Goal: Task Accomplishment & Management: Manage account settings

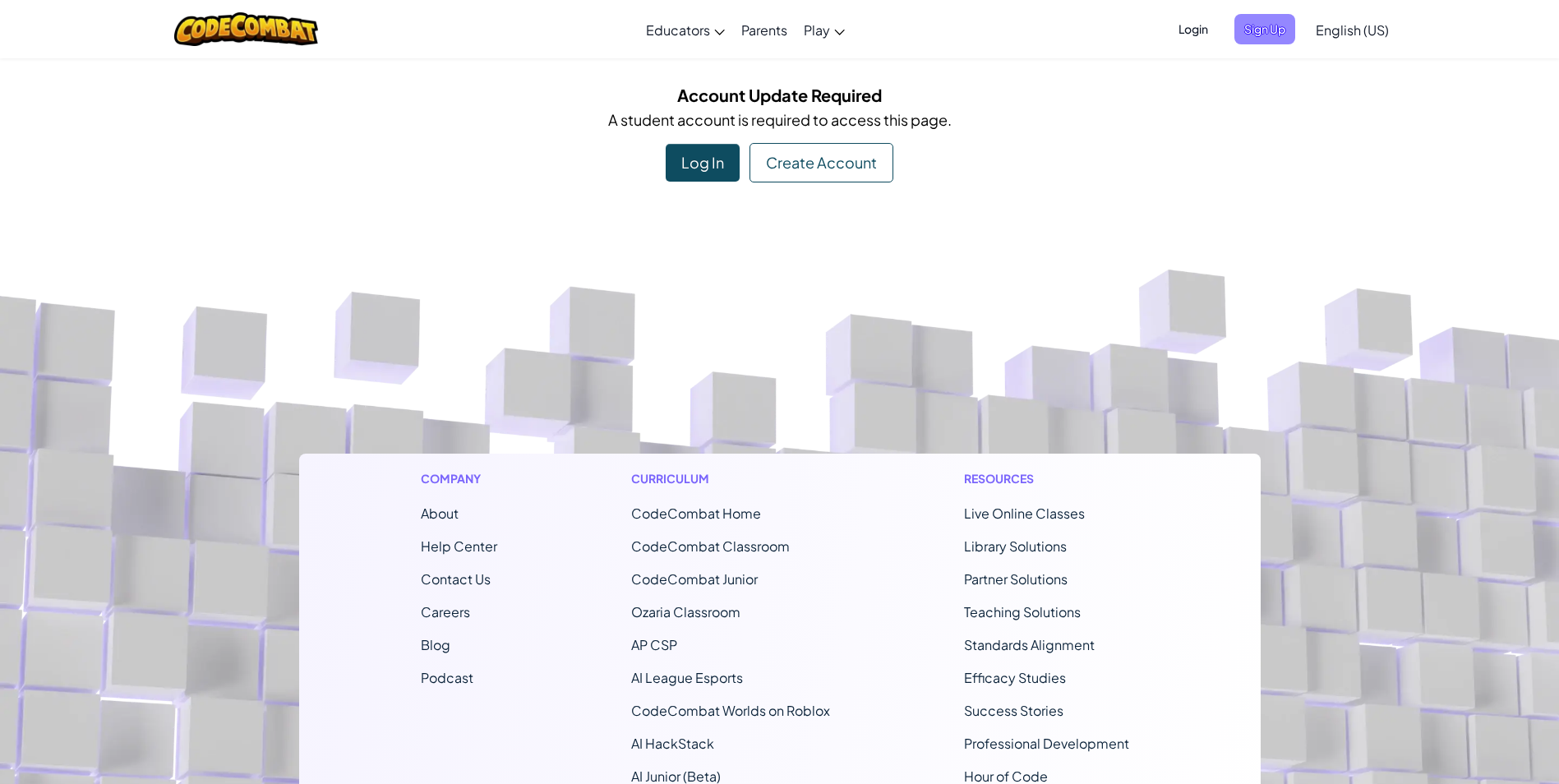
click at [1265, 35] on span "Sign Up" at bounding box center [1265, 29] width 61 height 31
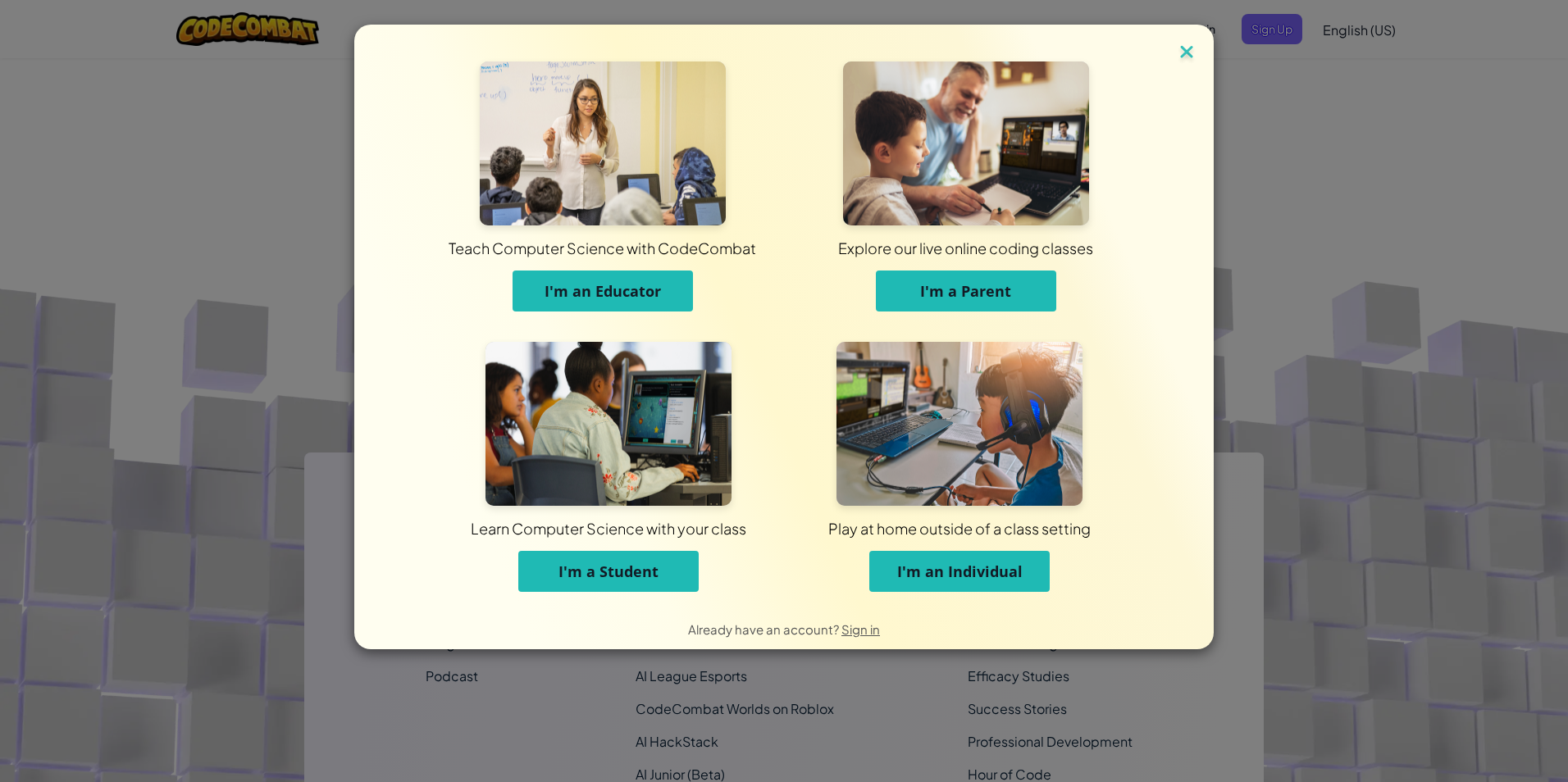
click at [1190, 48] on img at bounding box center [1187, 54] width 22 height 25
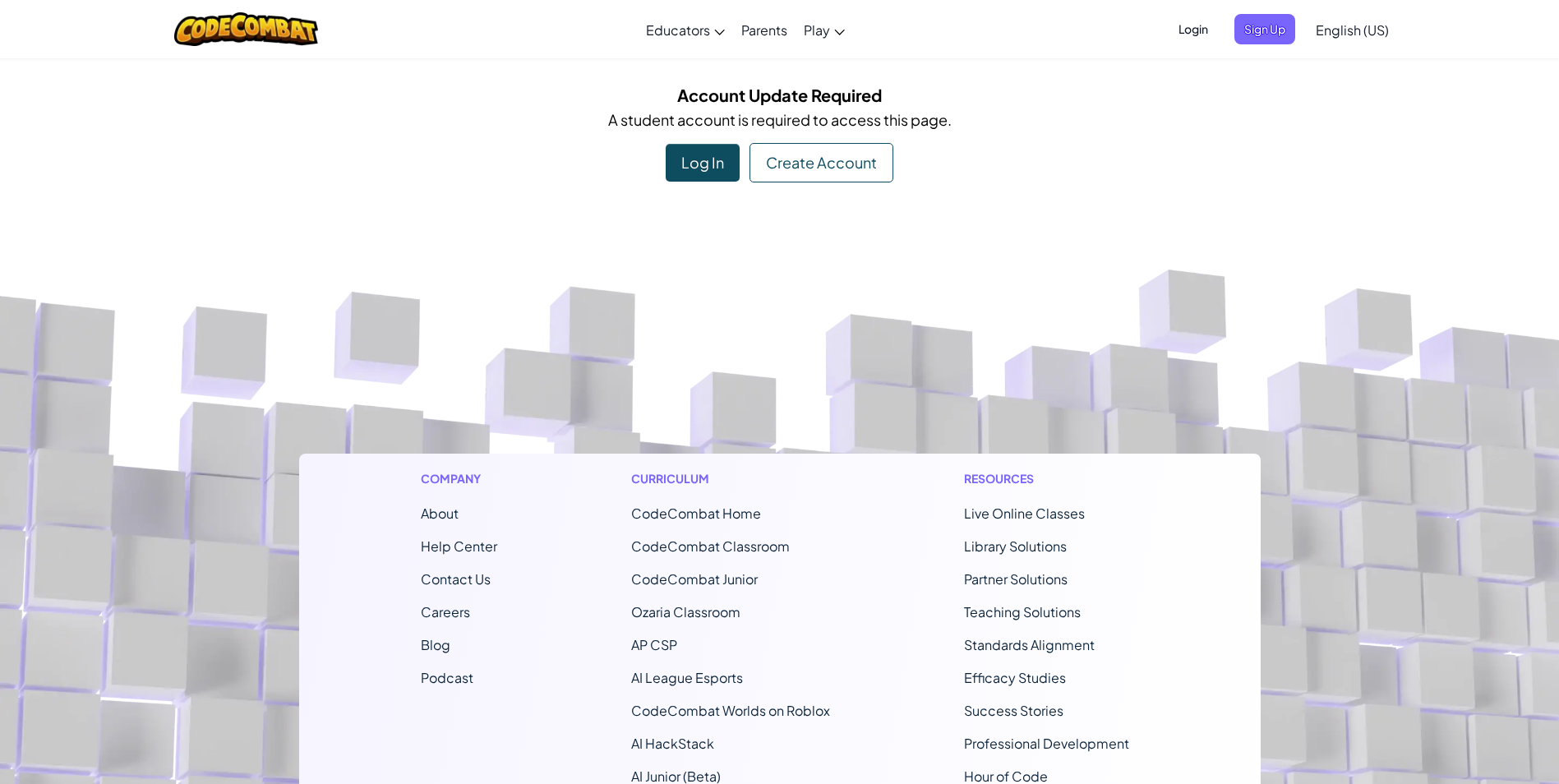
click at [1198, 33] on span "Login" at bounding box center [1193, 29] width 50 height 31
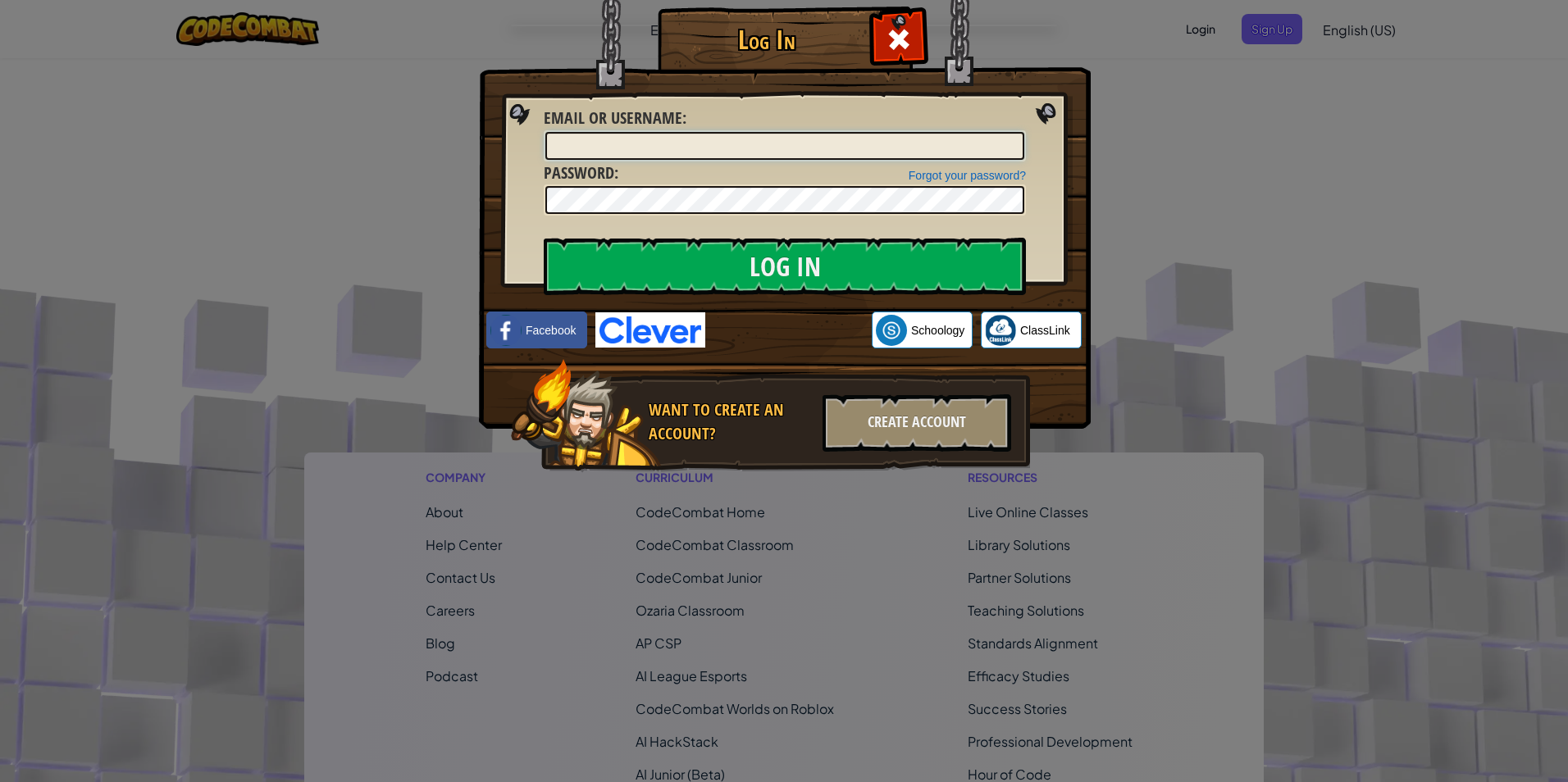
type input "[PERSON_NAME] the magnificent"
click at [658, 257] on input "Log In" at bounding box center [785, 266] width 482 height 57
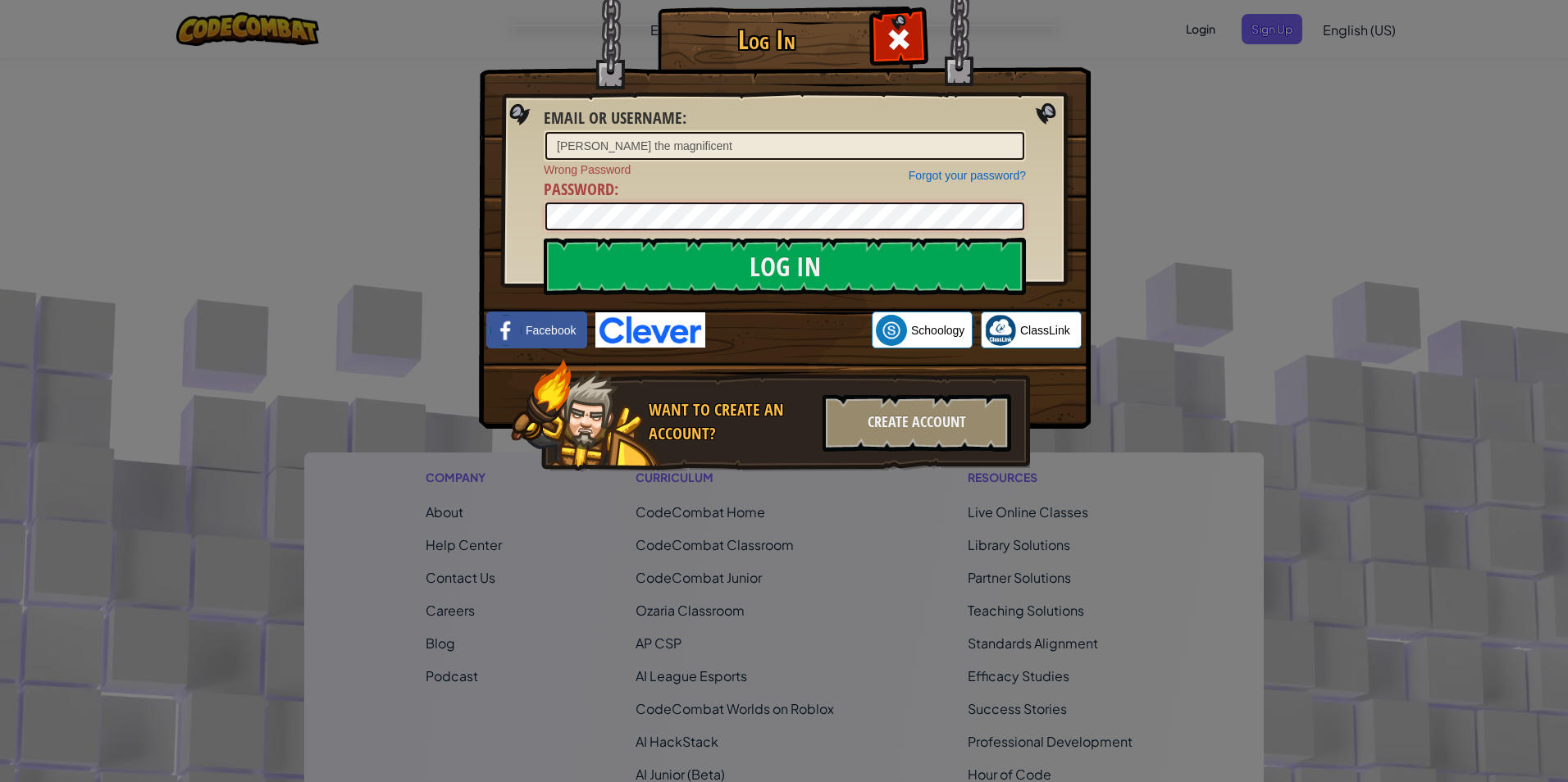
click at [544, 238] on input "Log In" at bounding box center [785, 266] width 482 height 57
